Goal: Task Accomplishment & Management: Manage account settings

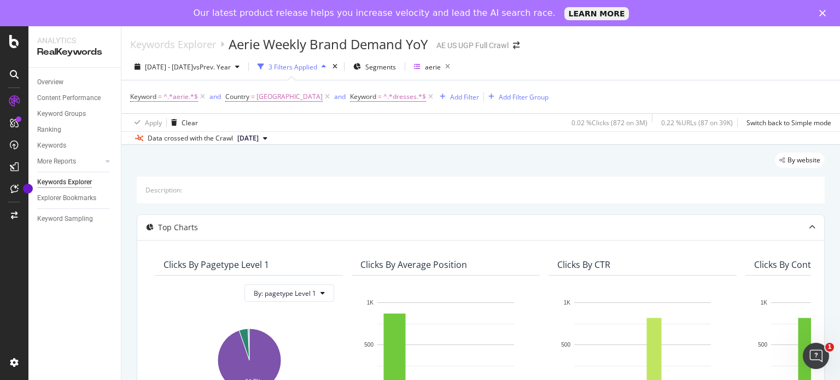
click at [19, 256] on div at bounding box center [14, 222] width 26 height 261
click at [821, 13] on polygon "Close" at bounding box center [822, 13] width 7 height 7
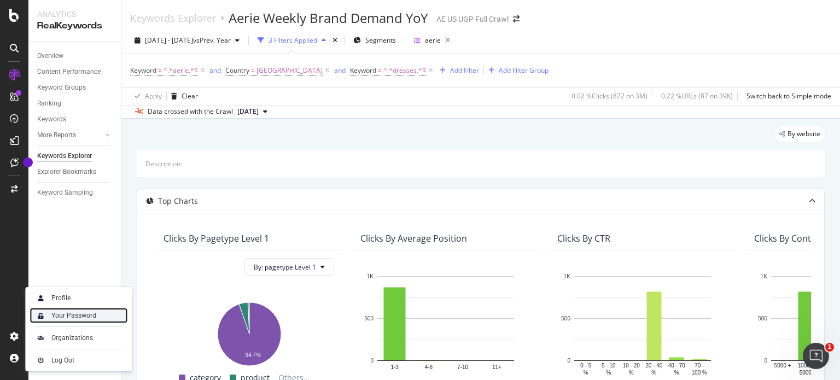
click at [69, 313] on div "Your Password" at bounding box center [73, 315] width 45 height 9
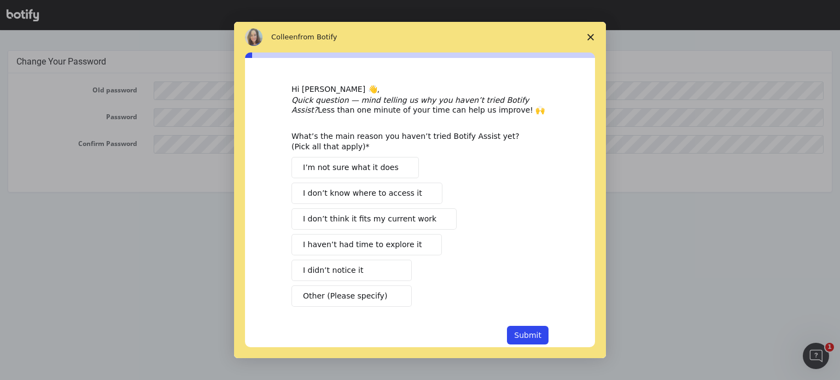
click at [584, 35] on span "Close survey" at bounding box center [590, 37] width 31 height 31
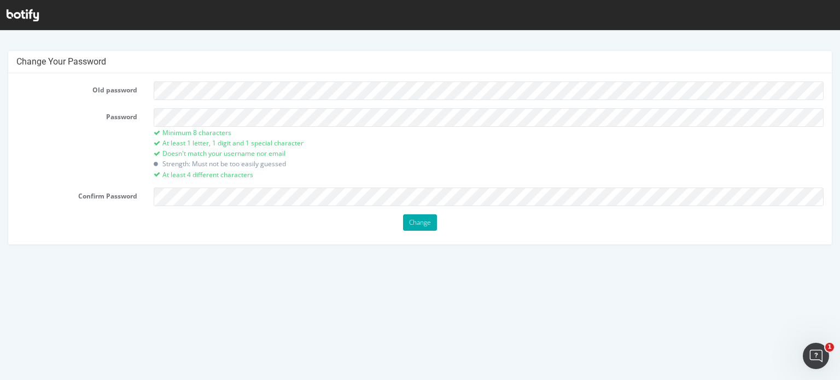
click at [48, 164] on div "Password Minimum 8 characters At least 1 letter, 1 digit and 1 special characte…" at bounding box center [419, 143] width 823 height 71
click at [184, 194] on div "Old password Password Minimum 8 characters At least 1 letter, 1 digit and 1 spe…" at bounding box center [419, 158] width 823 height 171
click at [174, 227] on p "Change" at bounding box center [419, 222] width 807 height 16
click at [178, 198] on div "Old password Password Minimum 8 characters At least 1 letter, 1 digit and 1 spe…" at bounding box center [419, 158] width 823 height 171
click at [116, 192] on div "Old password Password Minimum 8 characters At least 1 letter, 1 digit and 1 spe…" at bounding box center [419, 158] width 823 height 171
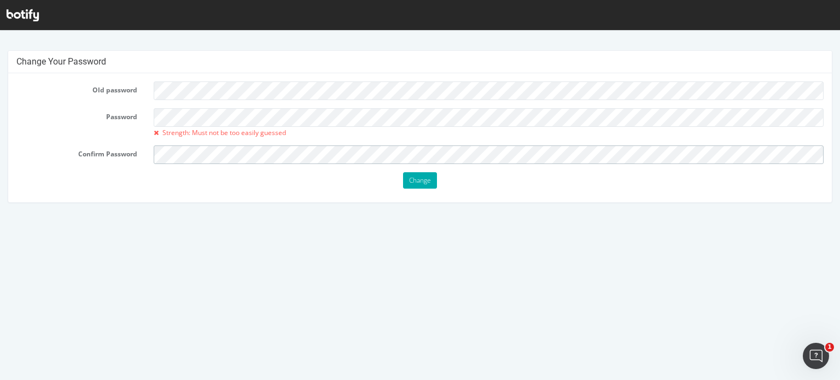
click at [168, 194] on div "Old password Password Strength: Must not be too easily guessed Confirm Password…" at bounding box center [419, 137] width 823 height 129
click at [403, 172] on input "Change" at bounding box center [420, 180] width 34 height 16
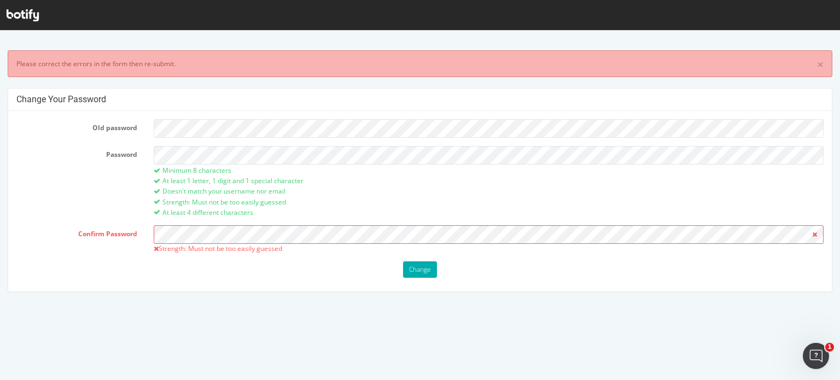
click at [101, 186] on form "Old password Password Minimum 8 characters At least 1 letter, 1 digit and 1 spe…" at bounding box center [419, 198] width 807 height 159
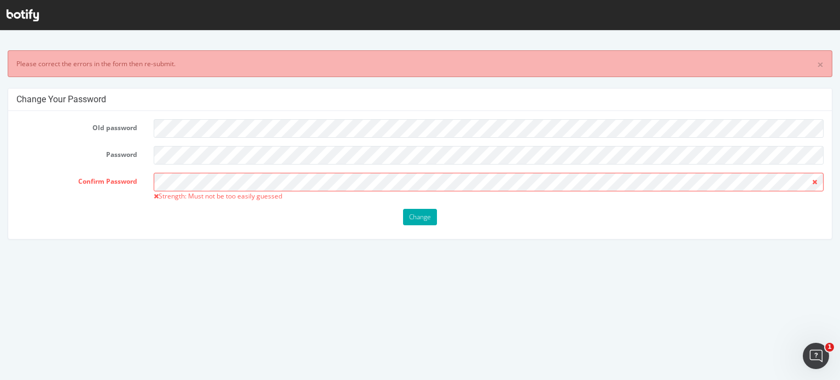
click at [108, 231] on html "× Please correct the errors in the form then re-submit. Change Your Password Ol…" at bounding box center [420, 139] width 840 height 222
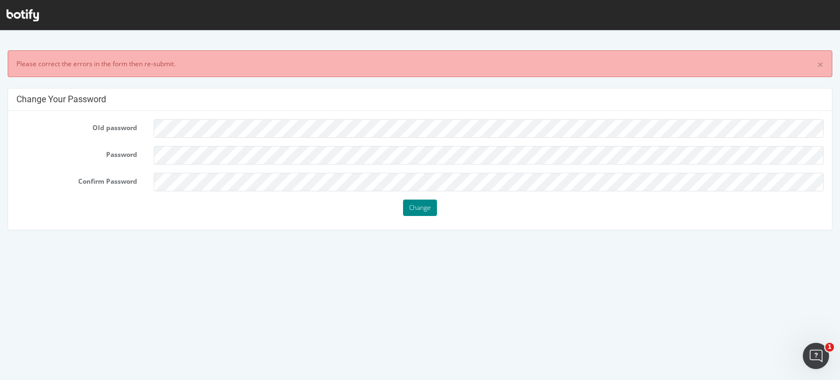
click at [422, 209] on input "Change" at bounding box center [420, 208] width 34 height 16
